Goal: Information Seeking & Learning: Learn about a topic

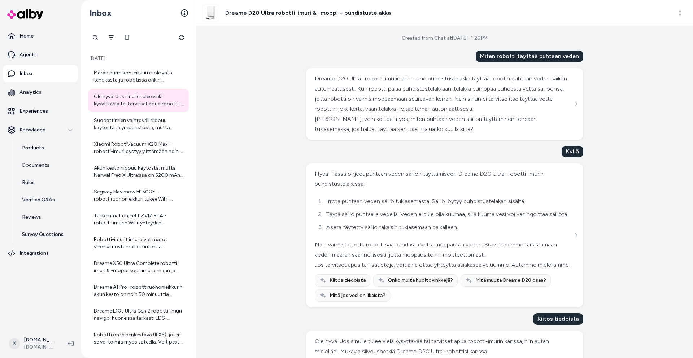
scroll to position [65, 0]
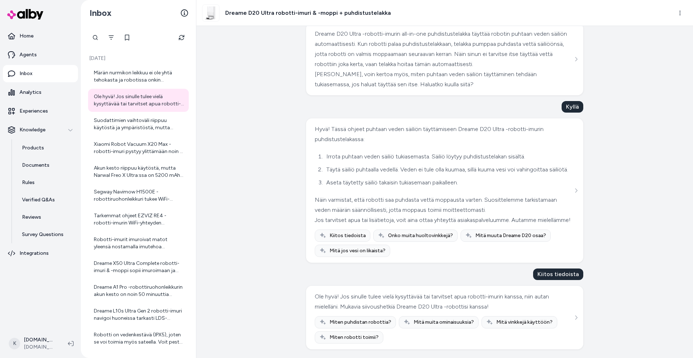
drag, startPoint x: 182, startPoint y: 40, endPoint x: 226, endPoint y: 87, distance: 64.8
click at [182, 40] on icon "Refresh" at bounding box center [182, 38] width 6 height 6
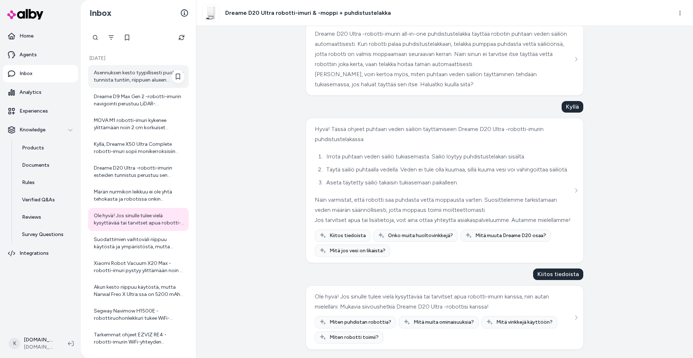
click at [123, 70] on div "Asennuksen kesto tyypillisesti puolesta tunnista tuntiin, riippuen alueen monim…" at bounding box center [139, 76] width 91 height 14
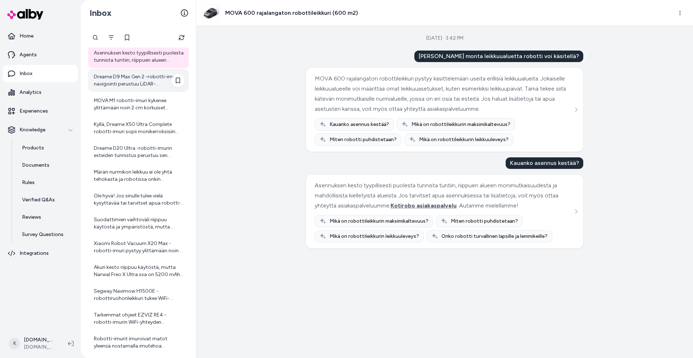
scroll to position [21, 0]
click at [116, 82] on div "Dreame D9 Max Gen 2 -robotti-imurin navigointi perustuu LiDAR-teknologiaan sekä…" at bounding box center [139, 80] width 91 height 14
click at [146, 84] on div "Dreame D9 Max Gen 2 -robotti-imurin navigointi perustuu LiDAR-teknologiaan sekä…" at bounding box center [139, 80] width 91 height 14
click at [135, 85] on div "Dreame D9 Max Gen 2 -robotti-imurin navigointi perustuu LiDAR-teknologiaan sekä…" at bounding box center [139, 80] width 91 height 14
click at [136, 111] on div "MOVA M1 robotti-imuri kykenee ylittämään noin 2 cm korkuiset kynnykset. Se on v…" at bounding box center [138, 103] width 101 height 23
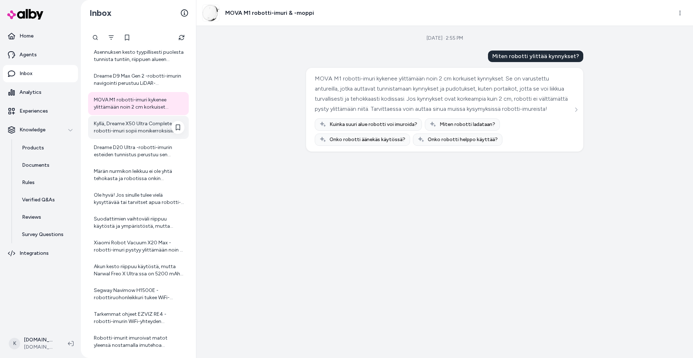
click at [120, 132] on div "Kyllä, Dreame X50 Ultra Complete robotti-imuri sopii monikerroksisiin asuntoihi…" at bounding box center [139, 127] width 91 height 14
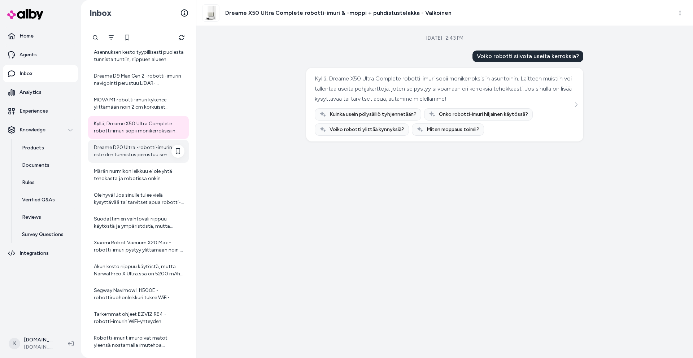
click at [124, 158] on div "Dreame D20 Ultra -robotti-imurin esteiden tunnistus perustuu sen tarkkaan LDS-l…" at bounding box center [139, 151] width 91 height 14
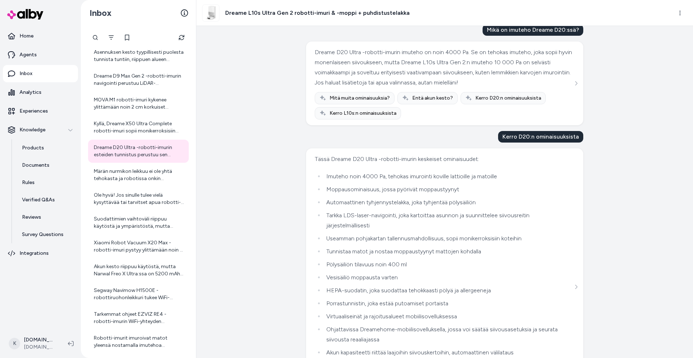
scroll to position [631, 0]
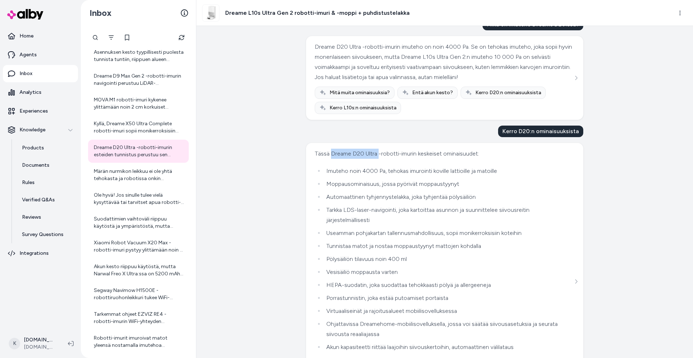
drag, startPoint x: 328, startPoint y: 184, endPoint x: 375, endPoint y: 184, distance: 46.5
click at [375, 159] on div "Tässä Dreame D20 Ultra -robotti-imurin keskeiset ominaisuudet:" at bounding box center [444, 154] width 258 height 10
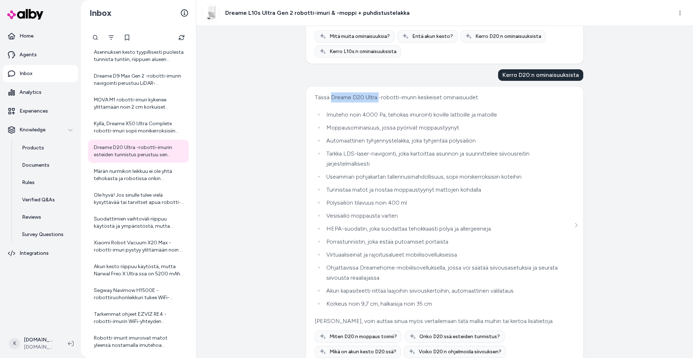
copy div "Dreame D20 Ultra"
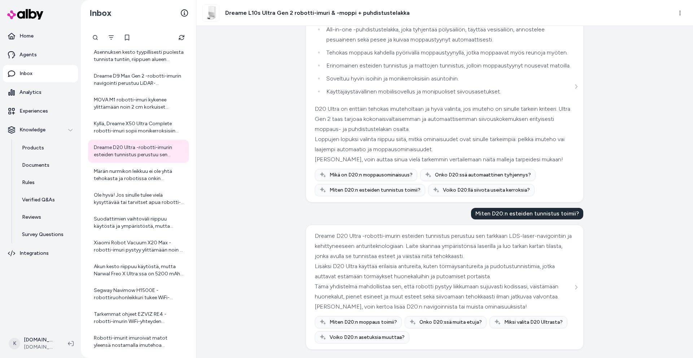
scroll to position [1330, 0]
click at [136, 178] on div "Märän nurmikon leikkuu ei ole yhtä tehokasta ja robotissa onkin sadeanturi, jok…" at bounding box center [139, 175] width 91 height 14
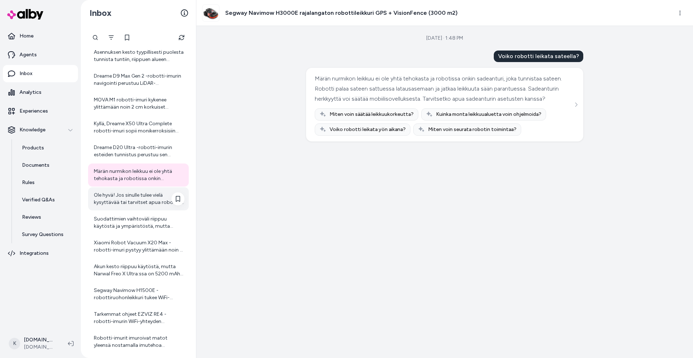
click at [128, 192] on div "Ole hyvä! Jos sinulle tulee vielä kysyttävää tai tarvitset apua robotti-imurin …" at bounding box center [139, 199] width 91 height 14
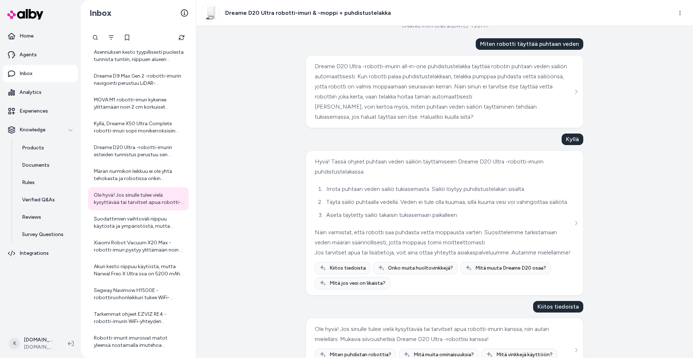
scroll to position [65, 0]
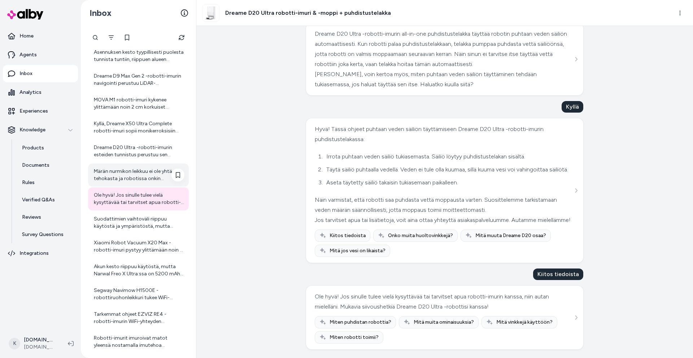
click at [152, 166] on div "Märän nurmikon leikkuu ei ole yhtä tehokasta ja robotissa onkin sadeanturi, jok…" at bounding box center [138, 174] width 101 height 23
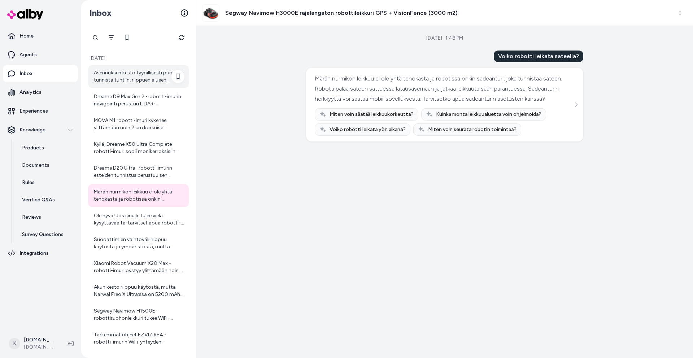
click at [121, 72] on div "Asennuksen kesto tyypillisesti puolesta tunnista tuntiin, riippuen alueen monim…" at bounding box center [139, 76] width 91 height 14
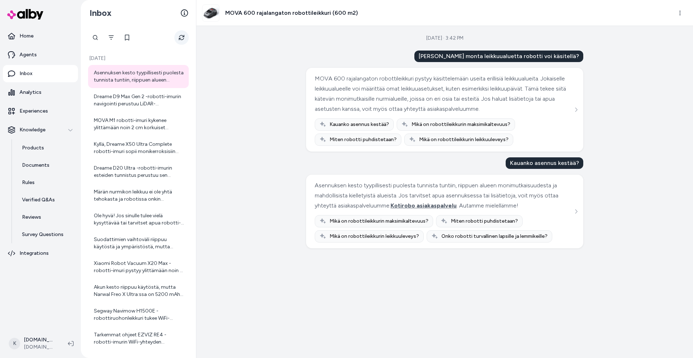
click at [183, 37] on icon "Refresh" at bounding box center [181, 37] width 5 height 5
click at [180, 40] on button "Refresh" at bounding box center [181, 37] width 14 height 14
click at [183, 43] on button "Refresh" at bounding box center [181, 37] width 14 height 14
click at [137, 174] on div "Dreame D20 Ultra -robotti-imurin esteiden tunnistus perustuu sen tarkkaan LDS-l…" at bounding box center [139, 172] width 91 height 14
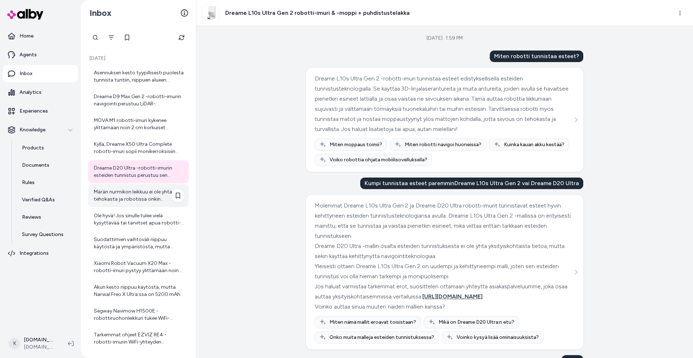
click at [151, 190] on div "Märän nurmikon leikkuu ei ole yhtä tehokasta ja robotissa onkin sadeanturi, jok…" at bounding box center [139, 195] width 91 height 14
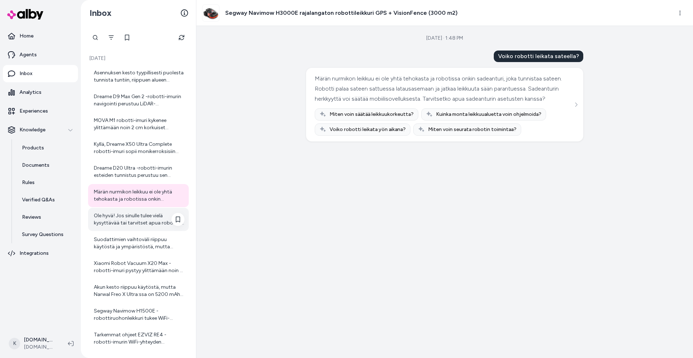
click at [145, 225] on div "Ole hyvä! Jos sinulle tulee vielä kysyttävää tai tarvitset apua robotti-imurin …" at bounding box center [139, 219] width 91 height 14
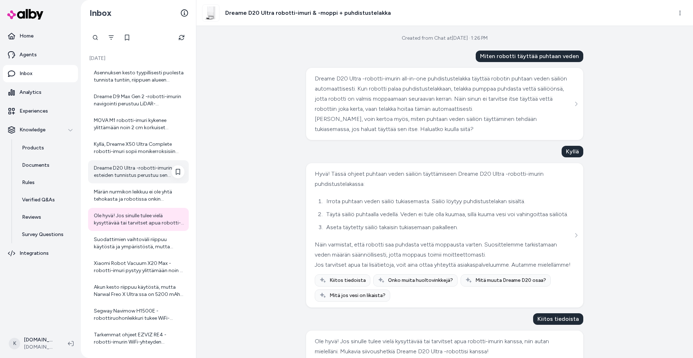
click at [131, 168] on div "Dreame D20 Ultra -robotti-imurin esteiden tunnistus perustuu sen tarkkaan LDS-l…" at bounding box center [139, 172] width 91 height 14
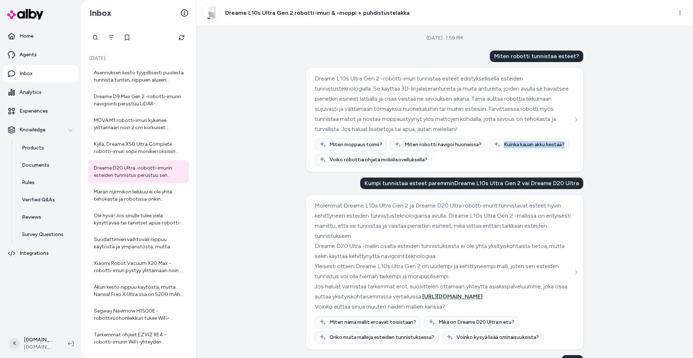
drag, startPoint x: 685, startPoint y: 78, endPoint x: 678, endPoint y: 166, distance: 88.4
click at [678, 166] on div "[DATE] · 1:59 PM Miten robotti tunnistaa esteet? Dreame L10s Ultra Gen 2 -robot…" at bounding box center [444, 192] width 496 height 332
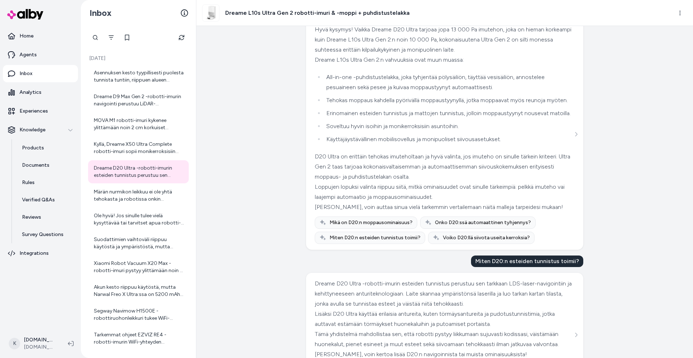
scroll to position [1330, 0]
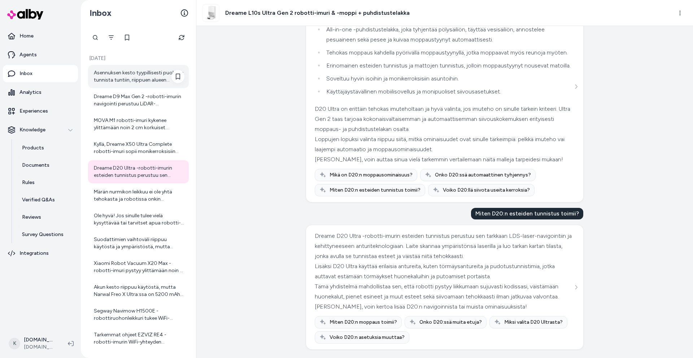
click at [127, 78] on div "Asennuksen kesto tyypillisesti puolesta tunnista tuntiin, riippuen alueen monim…" at bounding box center [139, 76] width 91 height 14
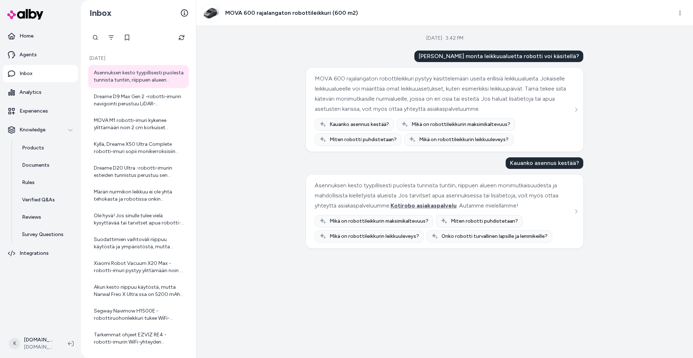
drag, startPoint x: 184, startPoint y: 37, endPoint x: 218, endPoint y: 51, distance: 37.0
click at [184, 38] on icon "Refresh" at bounding box center [182, 38] width 6 height 6
click at [183, 40] on icon "Refresh" at bounding box center [182, 38] width 6 height 6
